Goal: Task Accomplishment & Management: Use online tool/utility

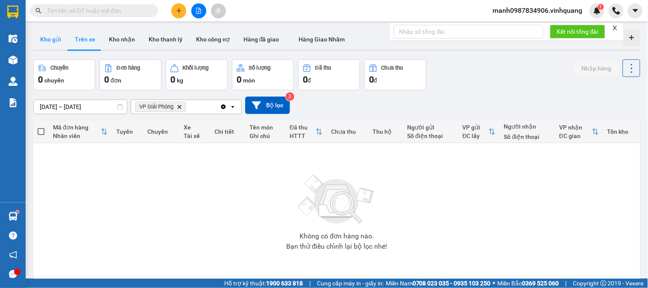
click at [57, 40] on button "Kho gửi" at bounding box center [50, 39] width 35 height 21
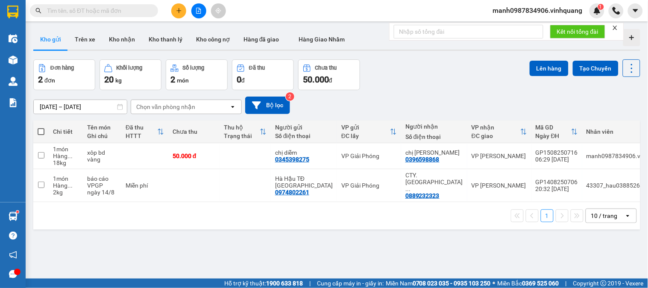
click at [44, 132] on span at bounding box center [41, 131] width 7 height 7
click at [41, 127] on input "checkbox" at bounding box center [41, 127] width 0 height 0
checkbox input "true"
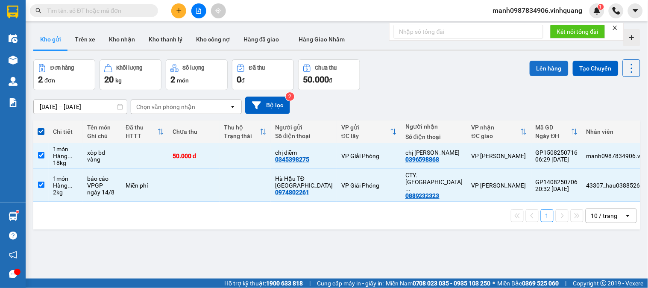
click at [537, 69] on button "Lên hàng" at bounding box center [549, 68] width 39 height 15
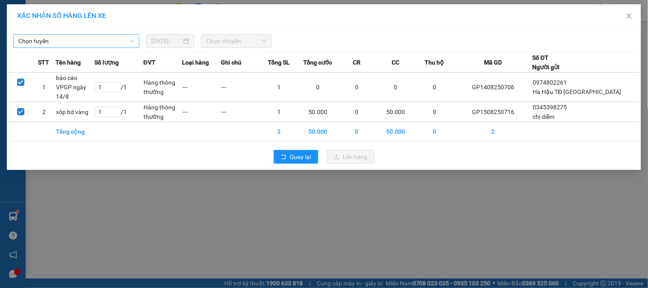
click at [65, 42] on span "Chọn tuyến" at bounding box center [76, 41] width 116 height 13
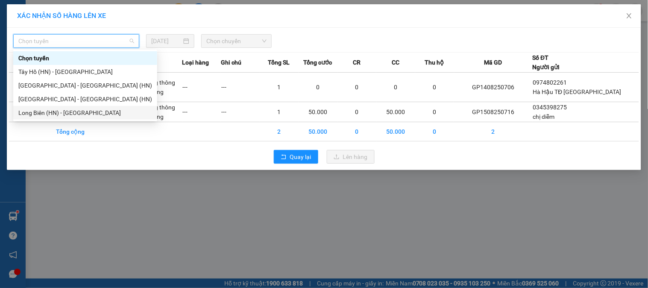
click at [44, 110] on div "Long Biên (HN) - [GEOGRAPHIC_DATA]" at bounding box center [85, 112] width 134 height 9
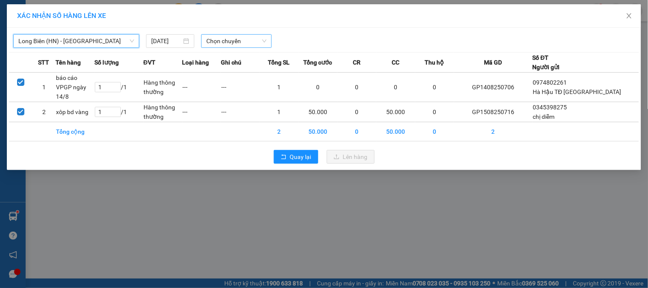
click at [235, 39] on span "Chọn chuyến" at bounding box center [236, 41] width 60 height 13
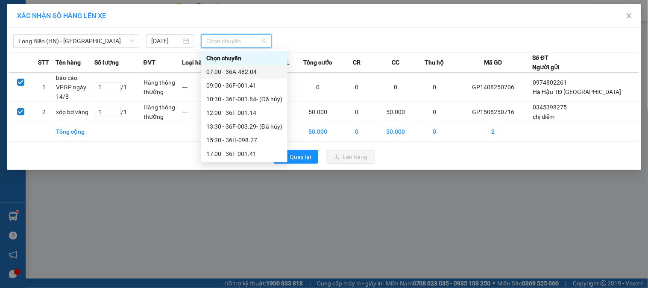
click at [247, 71] on div "07:00 - 36A-482.04" at bounding box center [244, 71] width 76 height 9
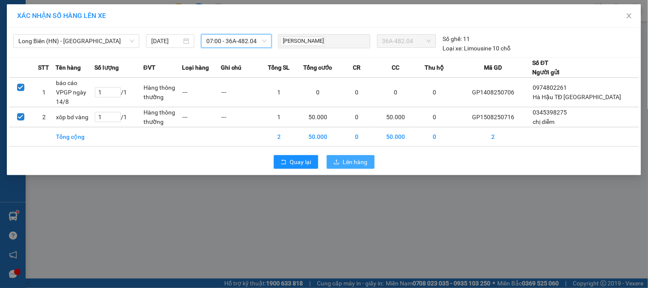
click at [360, 157] on span "Lên hàng" at bounding box center [355, 161] width 25 height 9
